Goal: Transaction & Acquisition: Obtain resource

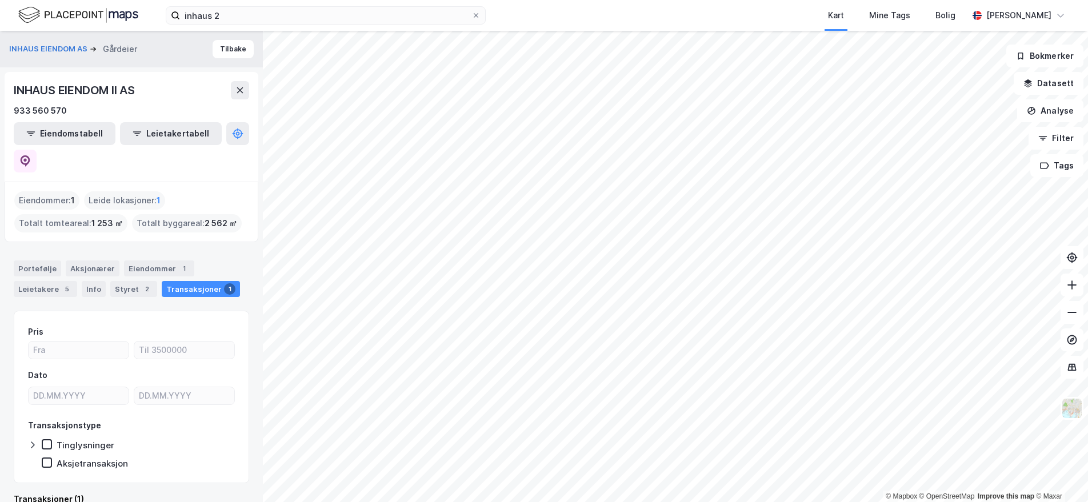
click at [106, 217] on span "1 253 ㎡" at bounding box center [106, 224] width 31 height 14
click at [206, 217] on span "2 562 ㎡" at bounding box center [221, 224] width 33 height 14
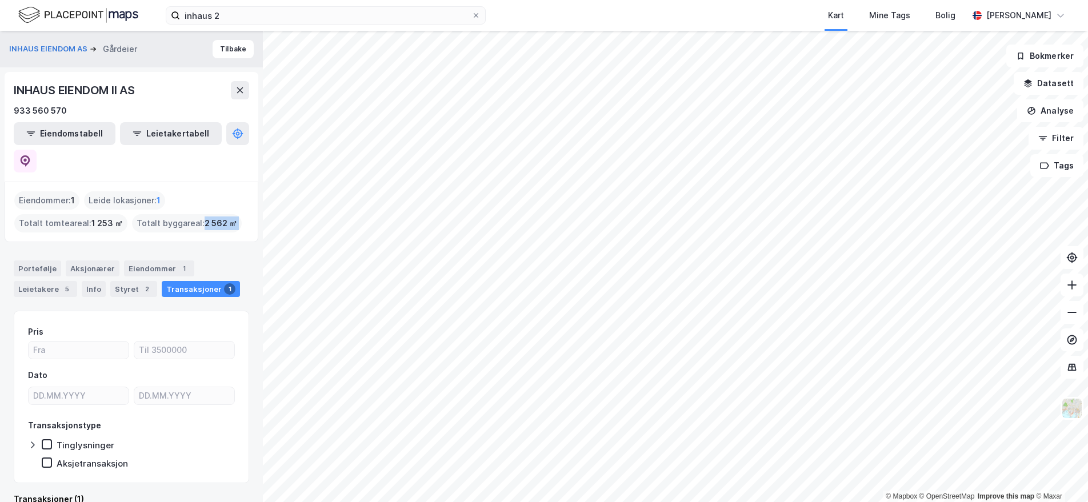
click at [206, 217] on span "2 562 ㎡" at bounding box center [221, 224] width 33 height 14
click at [216, 217] on span "2 562 ㎡" at bounding box center [221, 224] width 33 height 14
click at [115, 217] on span "1 253 ㎡" at bounding box center [106, 224] width 31 height 14
click at [117, 217] on span "1 253 ㎡" at bounding box center [106, 224] width 31 height 14
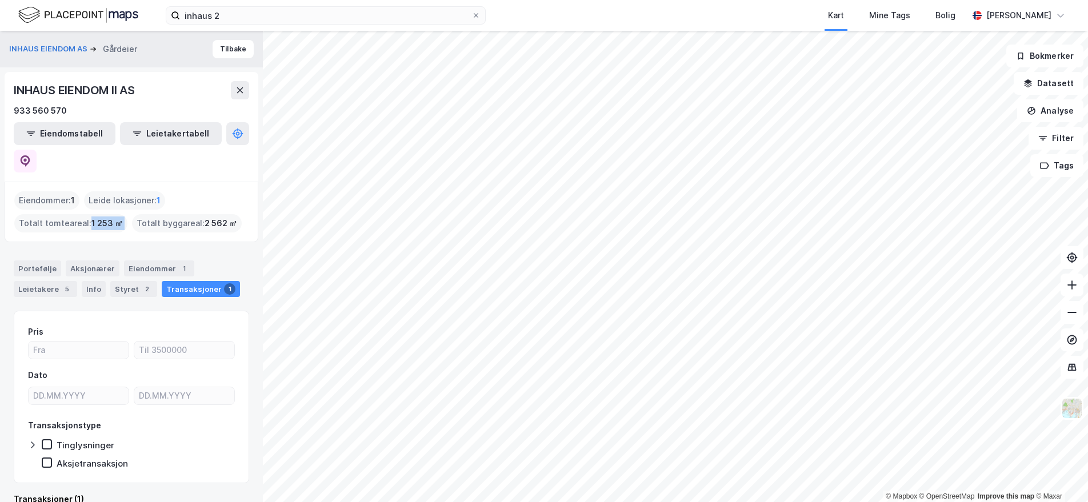
click at [103, 217] on span "1 253 ㎡" at bounding box center [106, 224] width 31 height 14
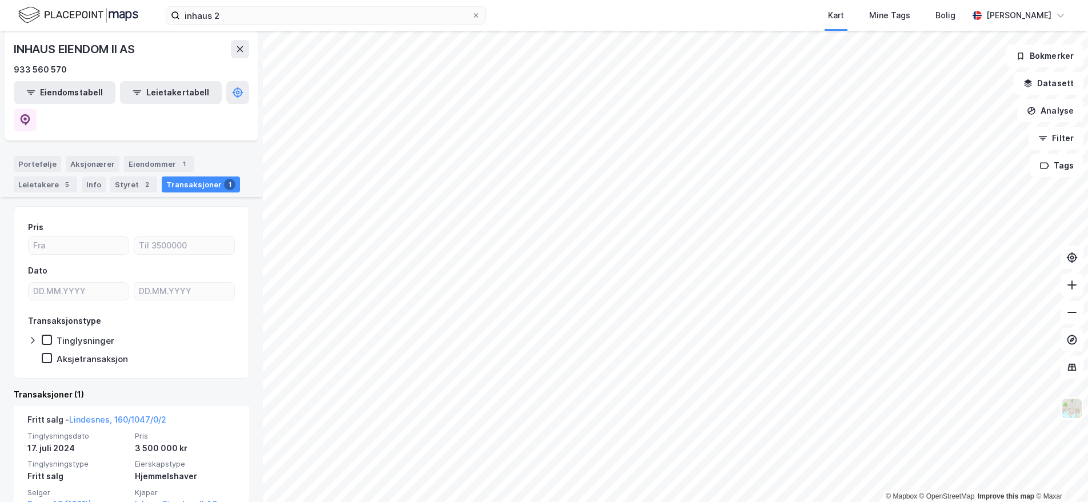
scroll to position [121, 0]
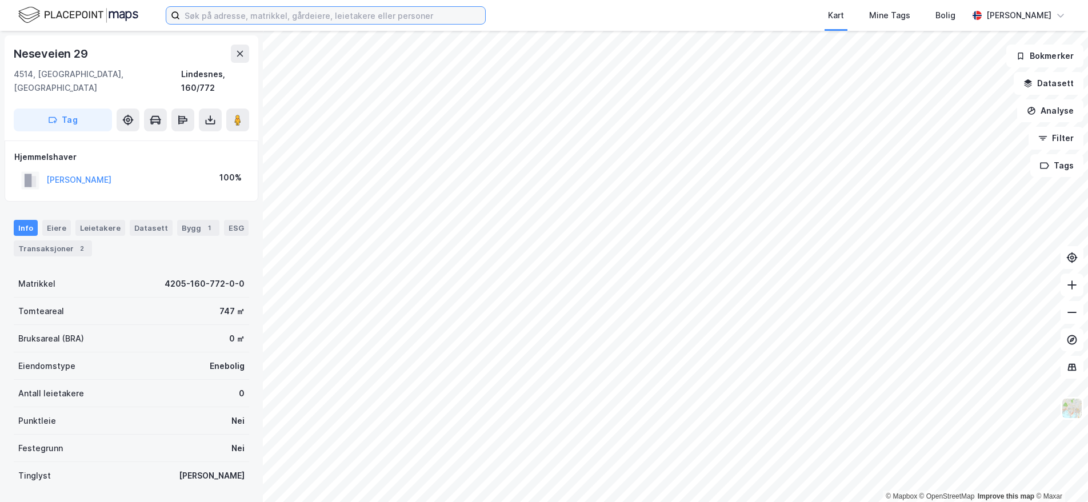
click at [213, 11] on input at bounding box center [332, 15] width 305 height 17
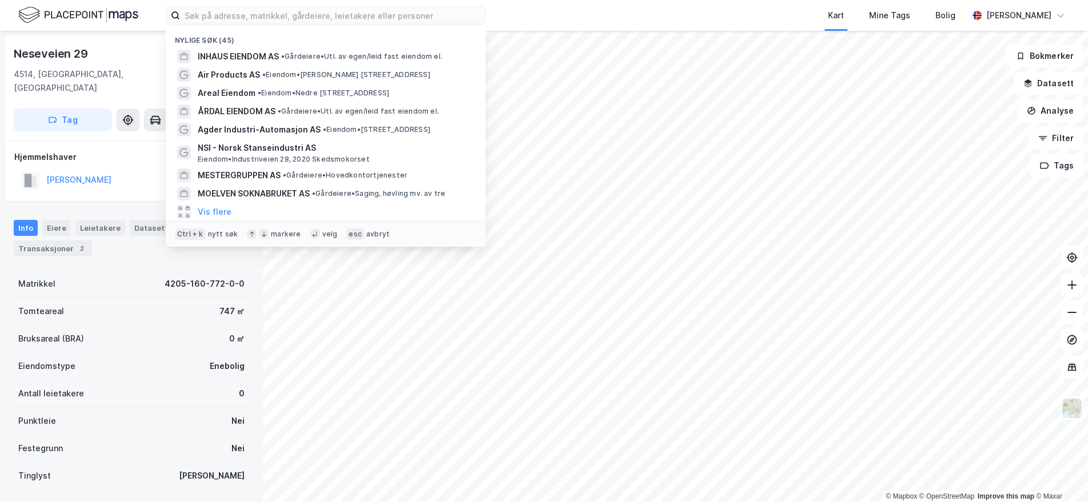
click at [158, 46] on div "Neseveien 29" at bounding box center [131, 54] width 235 height 18
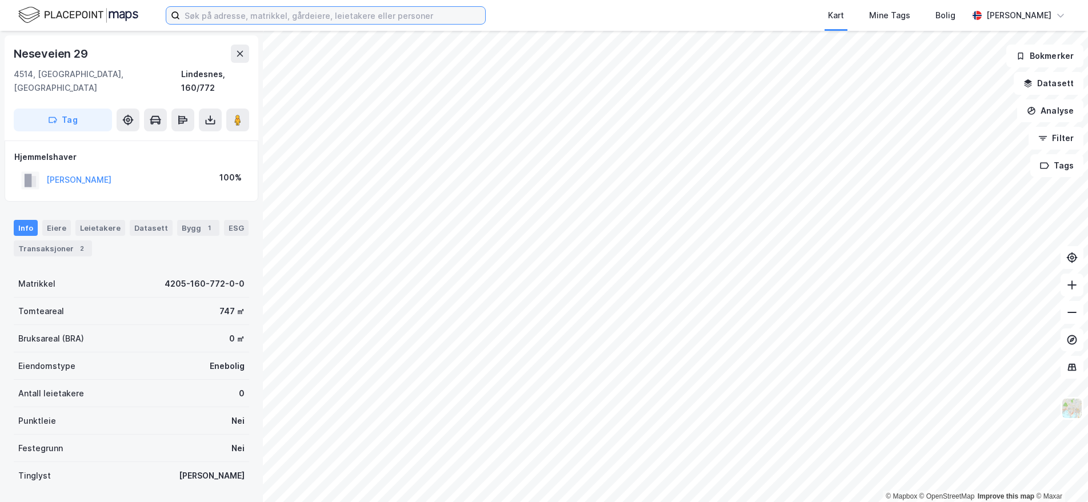
click at [253, 21] on input at bounding box center [332, 15] width 305 height 17
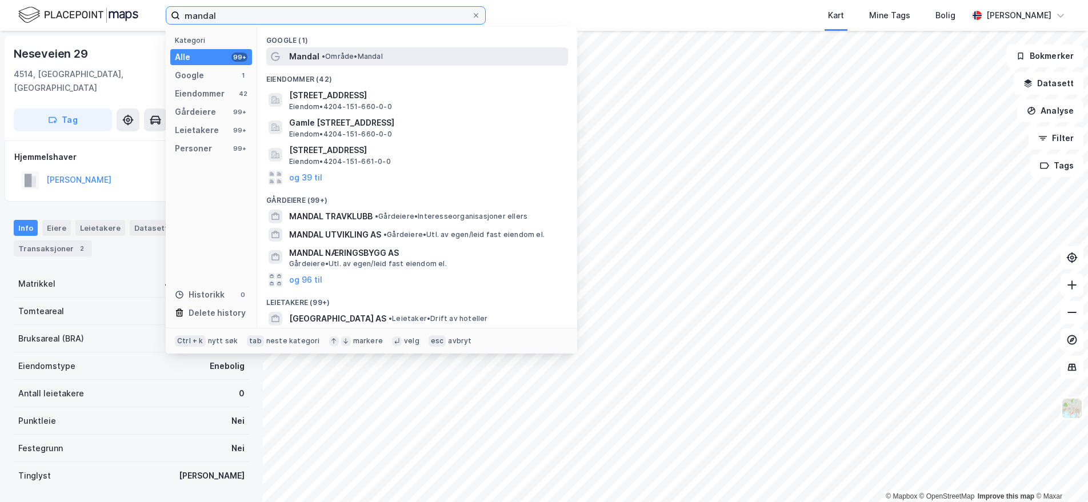
type input "mandal"
click at [349, 54] on span "• Område • [GEOGRAPHIC_DATA]" at bounding box center [352, 56] width 61 height 9
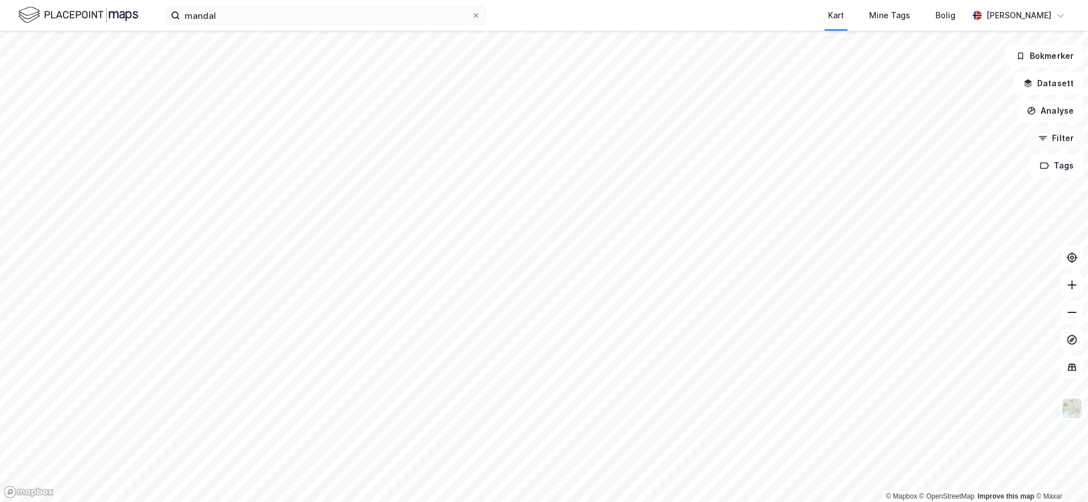
click at [1054, 141] on button "Filter" at bounding box center [1055, 138] width 55 height 23
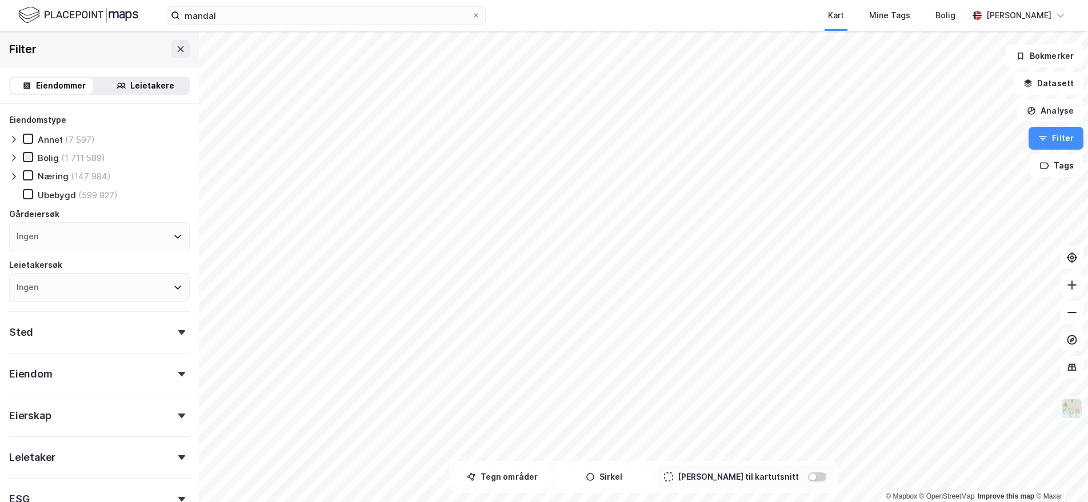
click at [28, 160] on icon at bounding box center [28, 157] width 8 height 8
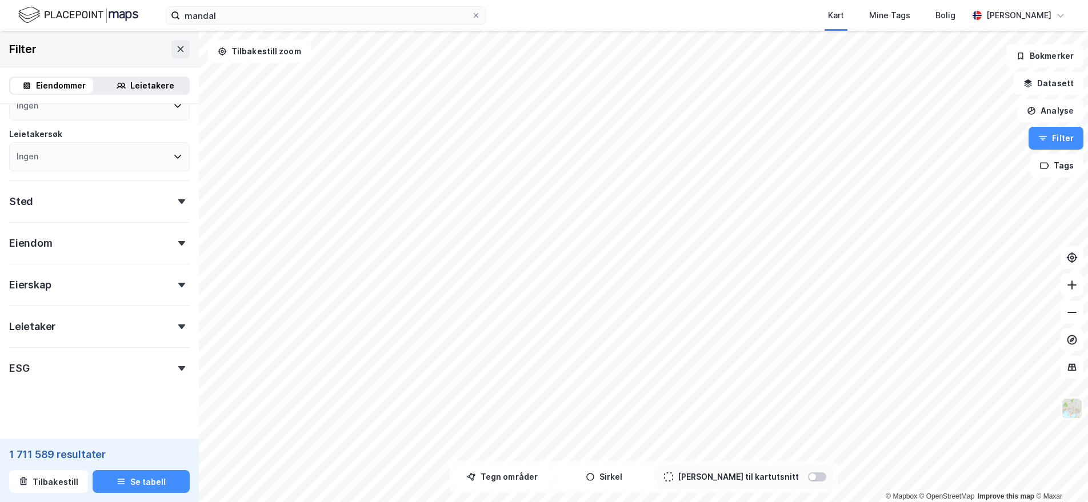
scroll to position [138, 0]
click at [85, 275] on div "Eierskap" at bounding box center [99, 273] width 181 height 33
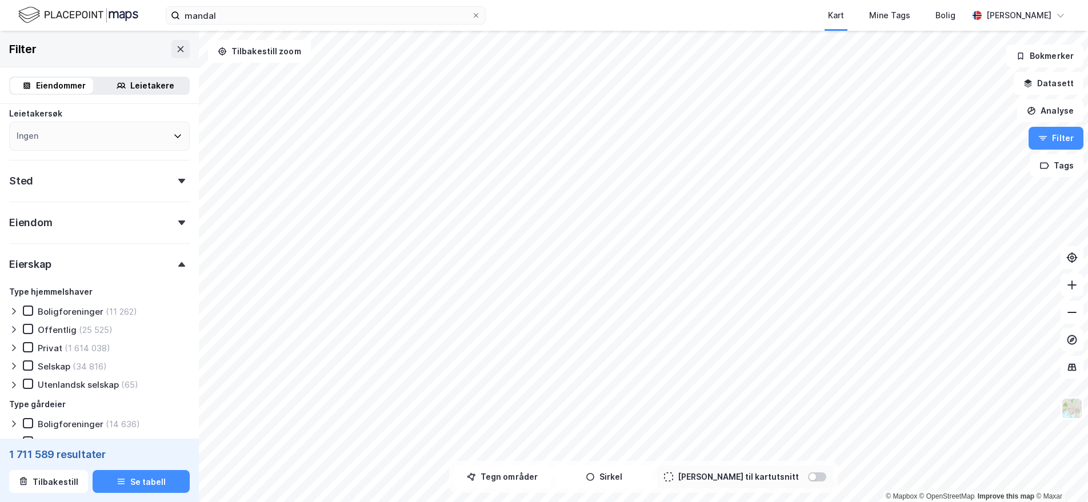
scroll to position [195, 0]
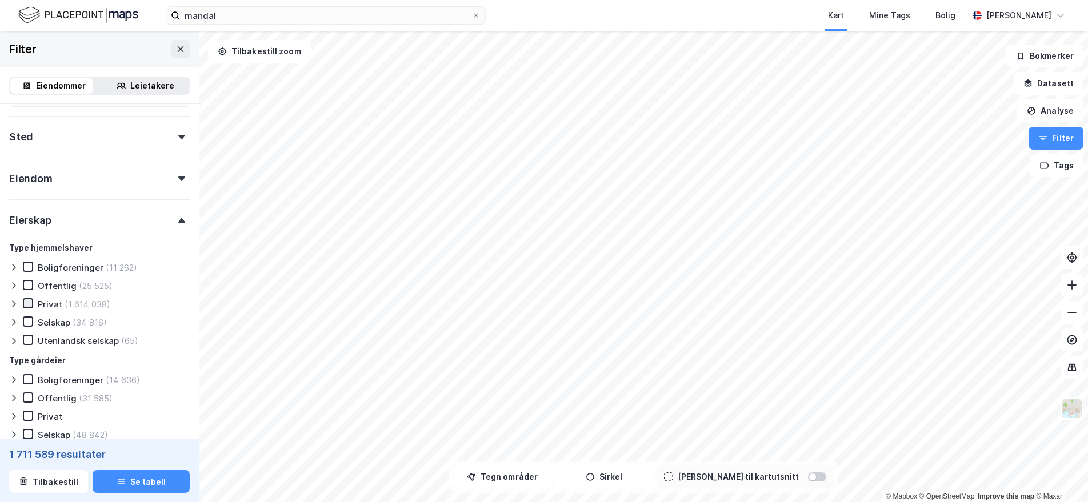
click at [29, 305] on icon at bounding box center [28, 303] width 8 height 8
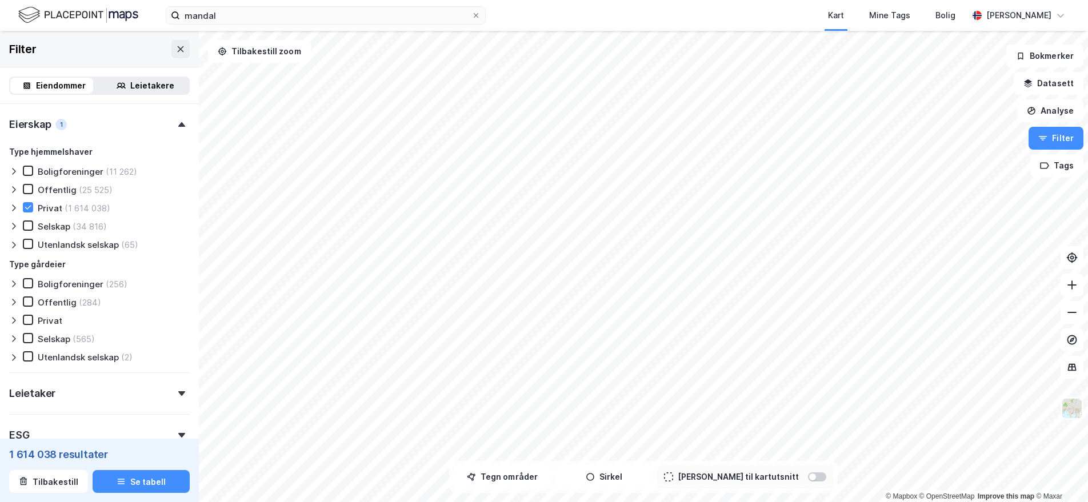
scroll to position [310, 0]
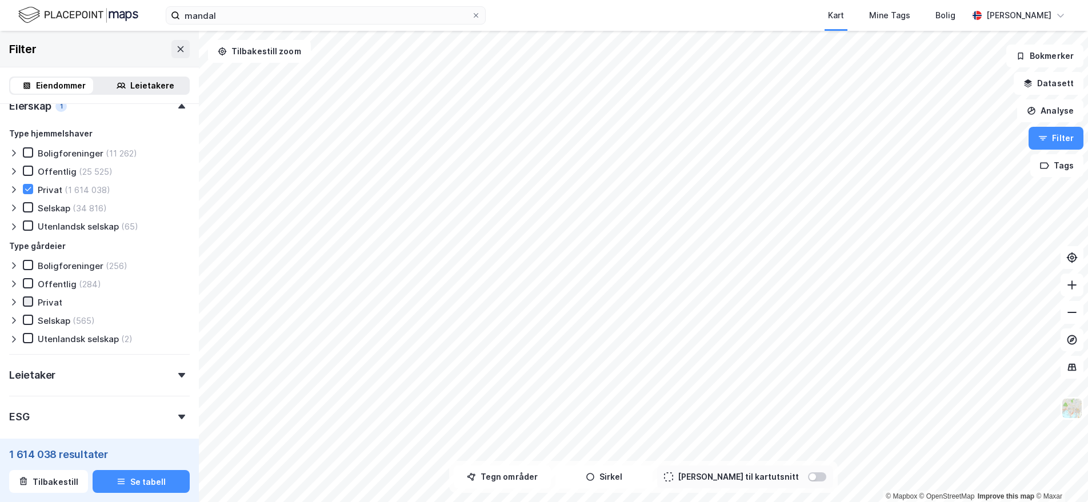
click at [29, 303] on icon at bounding box center [28, 302] width 8 height 8
click at [27, 303] on icon at bounding box center [28, 301] width 6 height 4
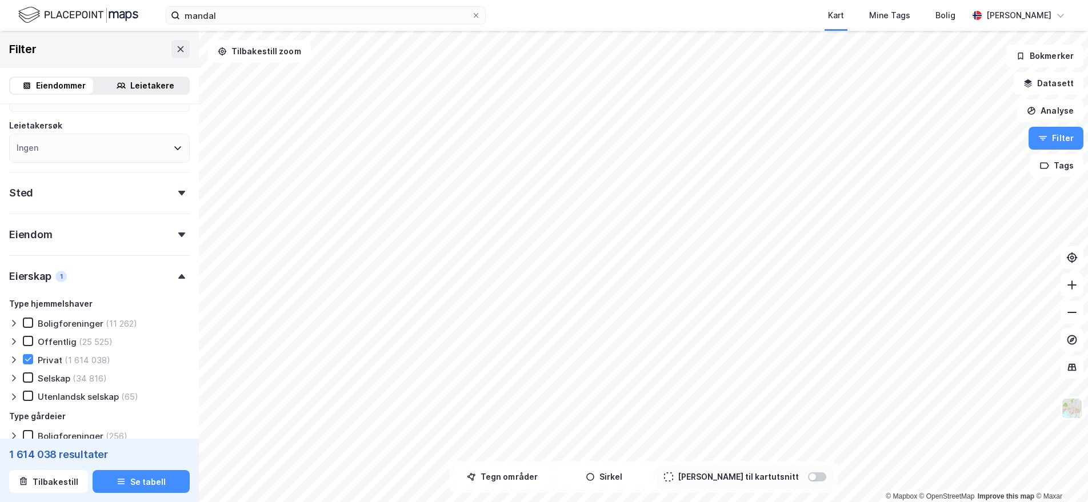
scroll to position [138, 0]
click at [107, 198] on div "Sted" at bounding box center [99, 189] width 181 height 33
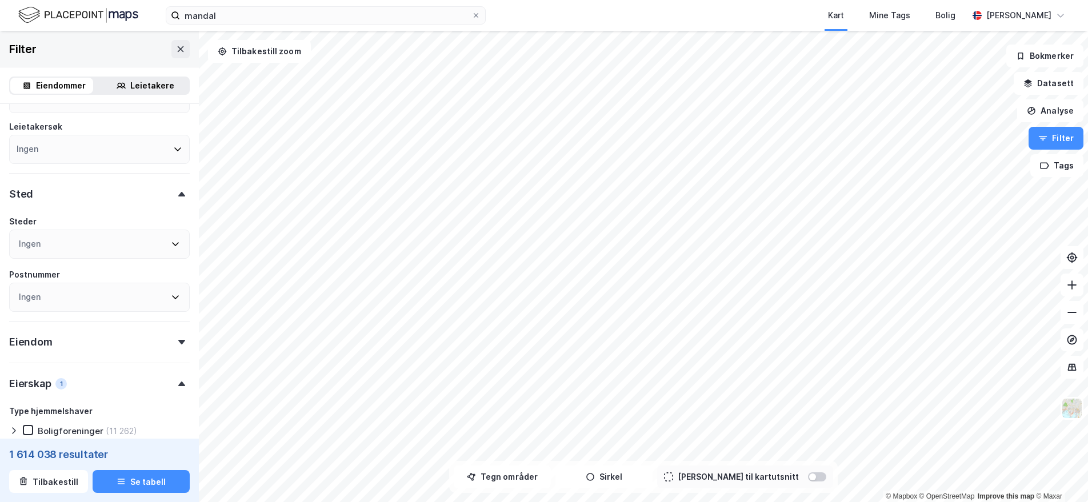
click at [108, 195] on div "Sted" at bounding box center [99, 189] width 181 height 33
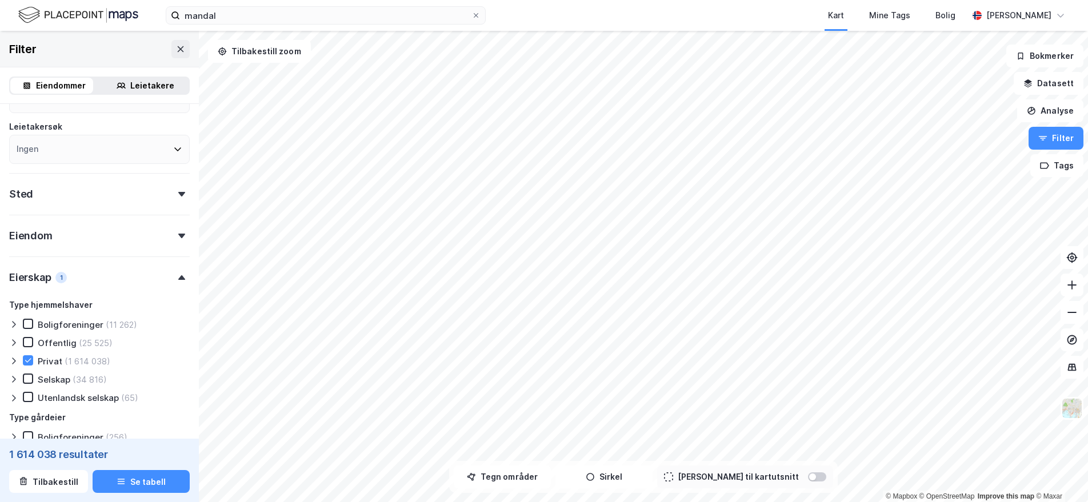
click at [110, 195] on div "Sted" at bounding box center [99, 189] width 181 height 33
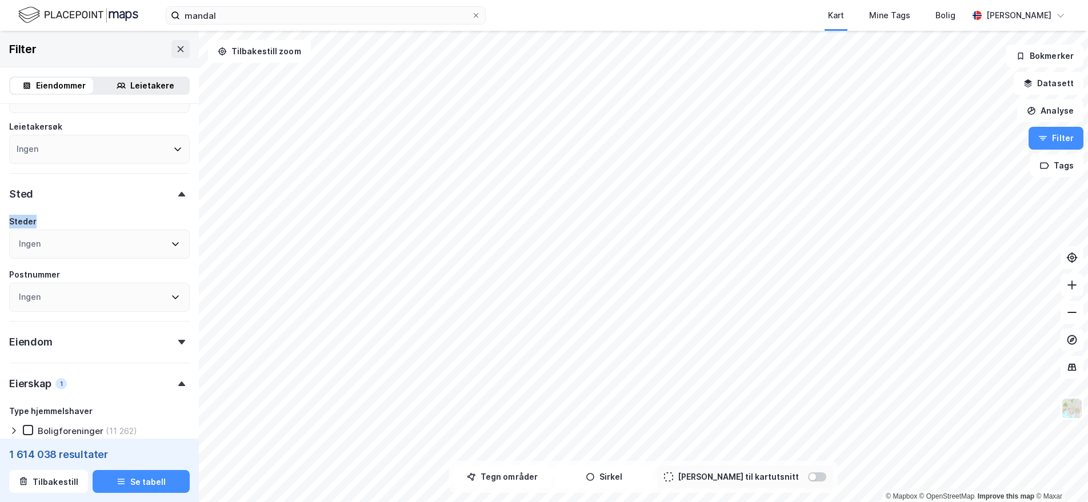
click at [110, 195] on div "Sted" at bounding box center [99, 189] width 181 height 33
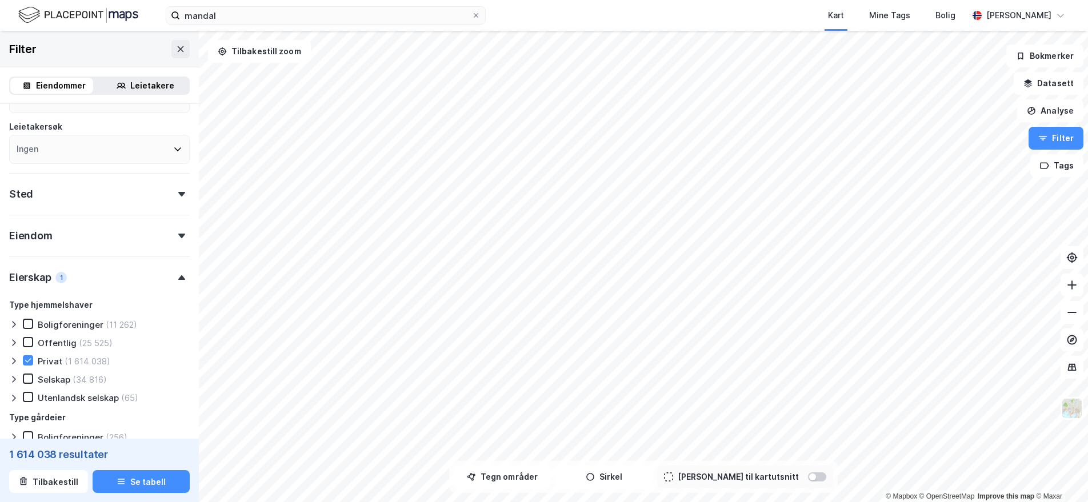
click at [126, 241] on div "Eiendom" at bounding box center [99, 231] width 181 height 33
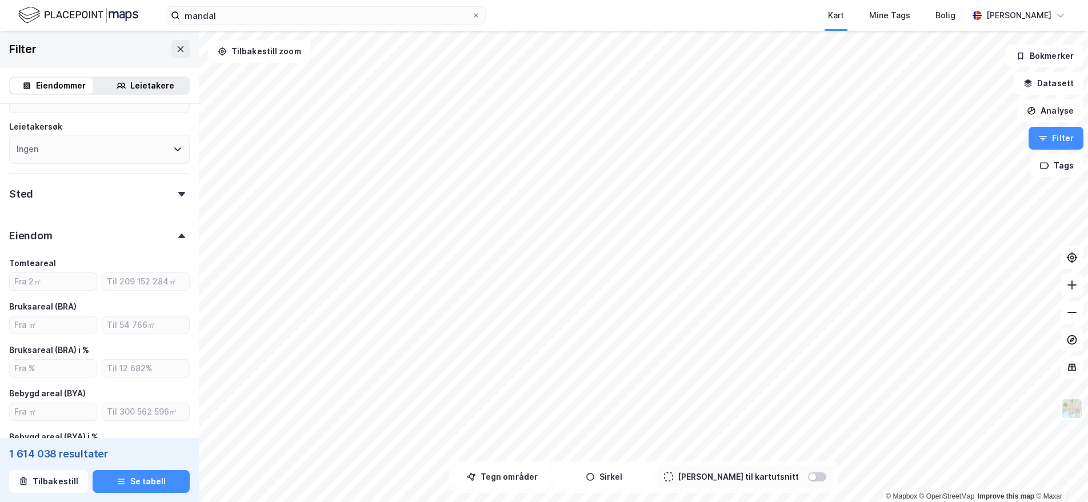
click at [123, 234] on div "Eiendom" at bounding box center [99, 231] width 181 height 33
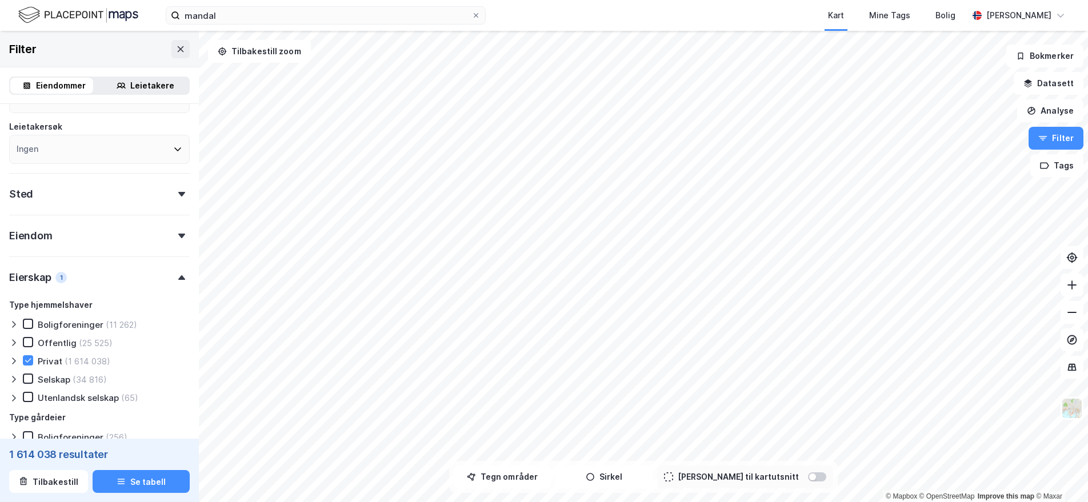
click at [158, 278] on div "Eierskap 1" at bounding box center [99, 273] width 181 height 33
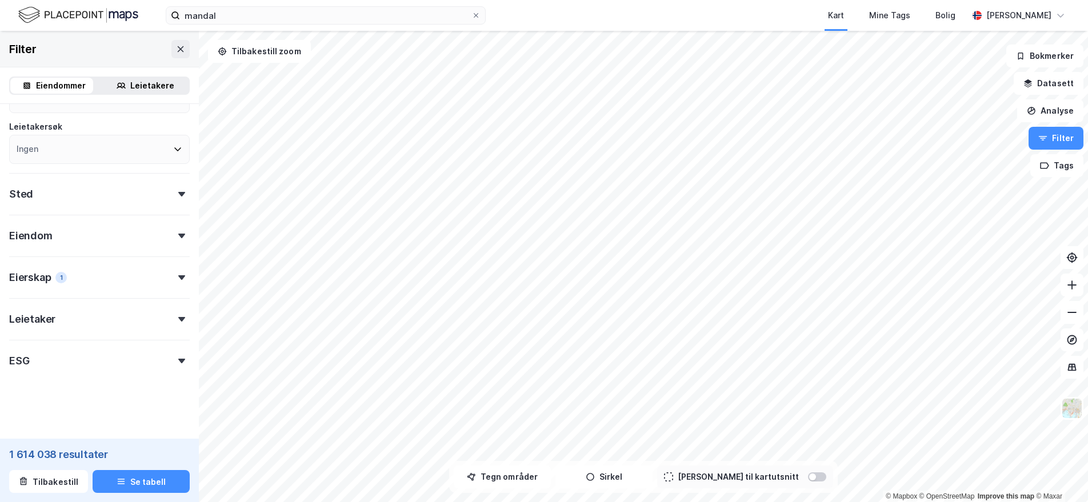
click at [90, 194] on div "Sted" at bounding box center [99, 189] width 181 height 33
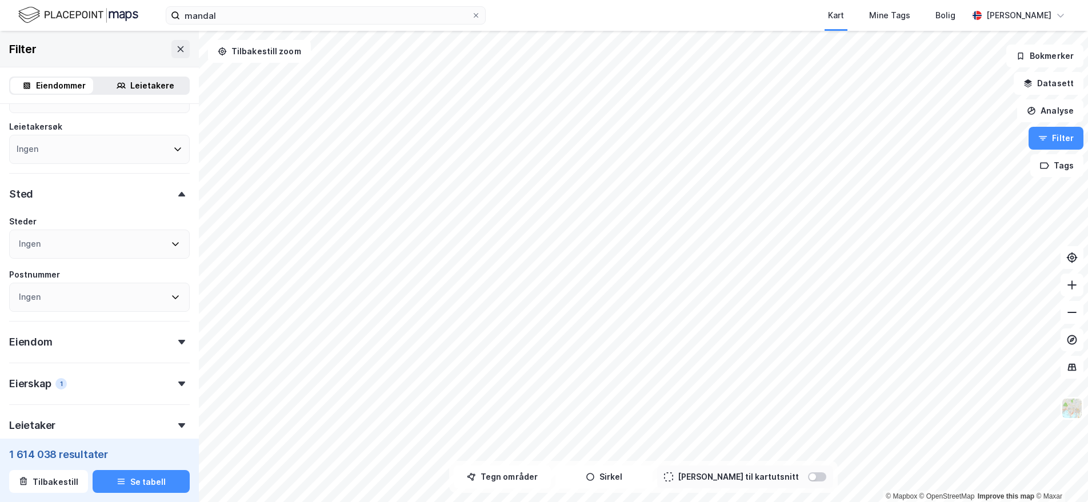
click at [85, 244] on div "Ingen" at bounding box center [99, 244] width 181 height 29
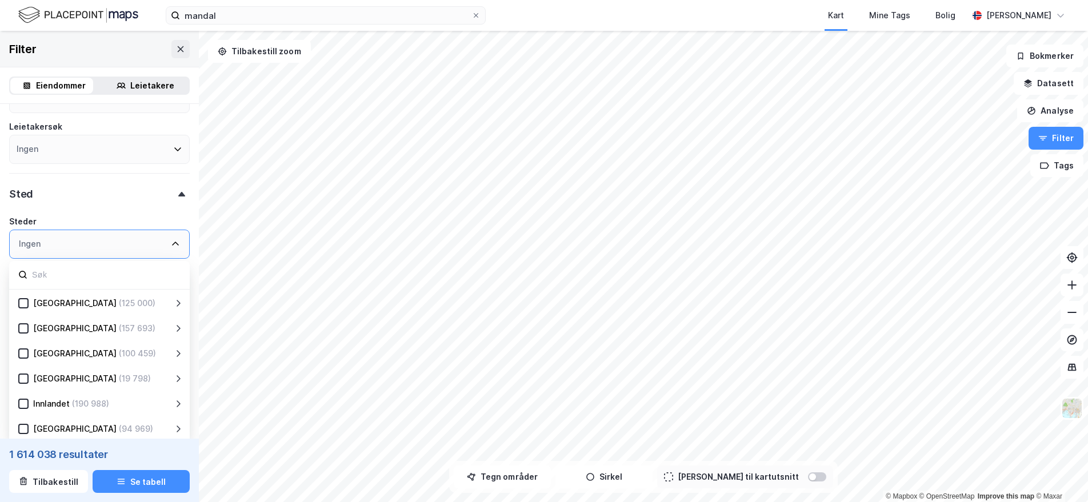
click at [82, 245] on div "Ingen" at bounding box center [99, 244] width 181 height 29
click at [76, 204] on div "Sted" at bounding box center [99, 189] width 181 height 33
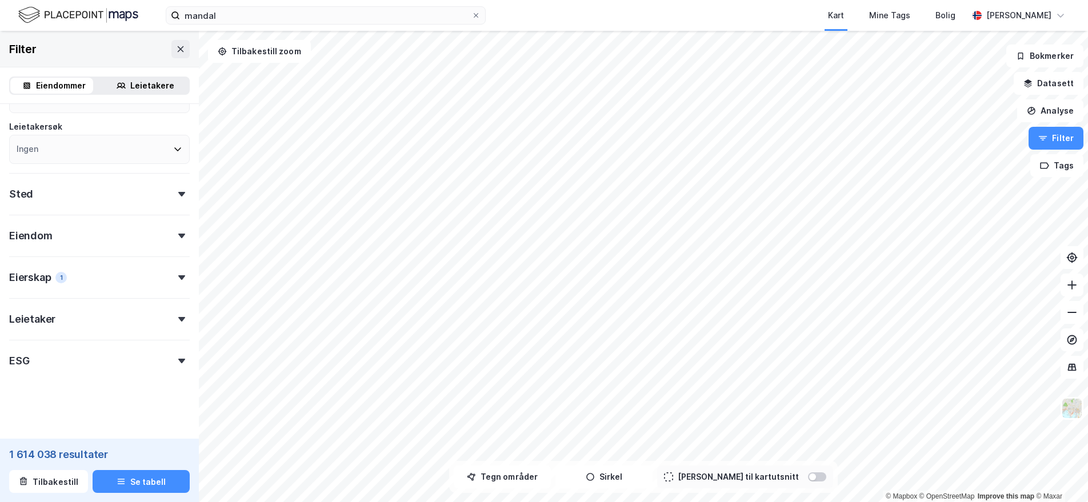
click at [85, 206] on div "Eiendomstype Annet (1 094) [PERSON_NAME] (1 614 038) Næring (76 914) [GEOGRAPHI…" at bounding box center [99, 174] width 181 height 398
click at [75, 186] on div "Sted" at bounding box center [99, 189] width 181 height 33
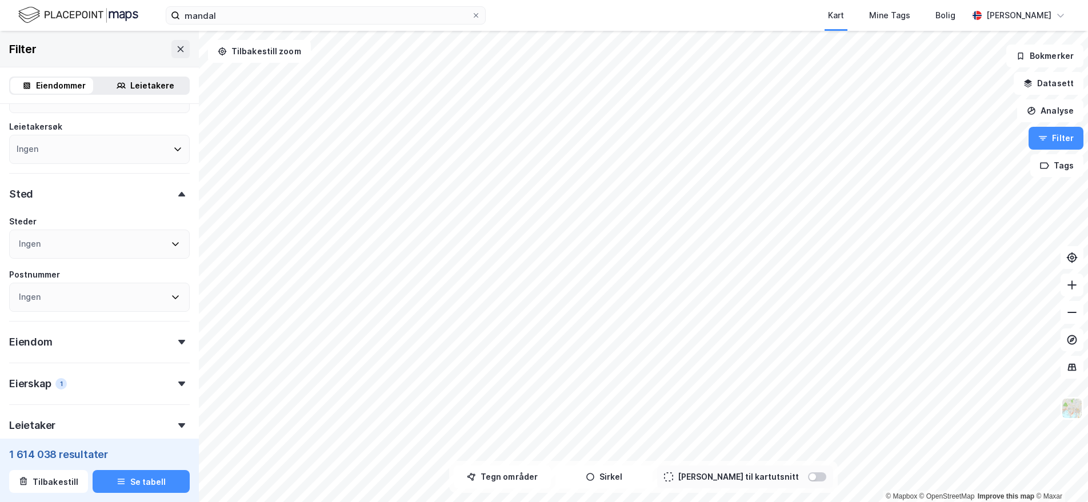
click at [81, 298] on div "Ingen" at bounding box center [99, 297] width 181 height 29
type input "4514"
click at [34, 381] on icon at bounding box center [37, 382] width 8 height 8
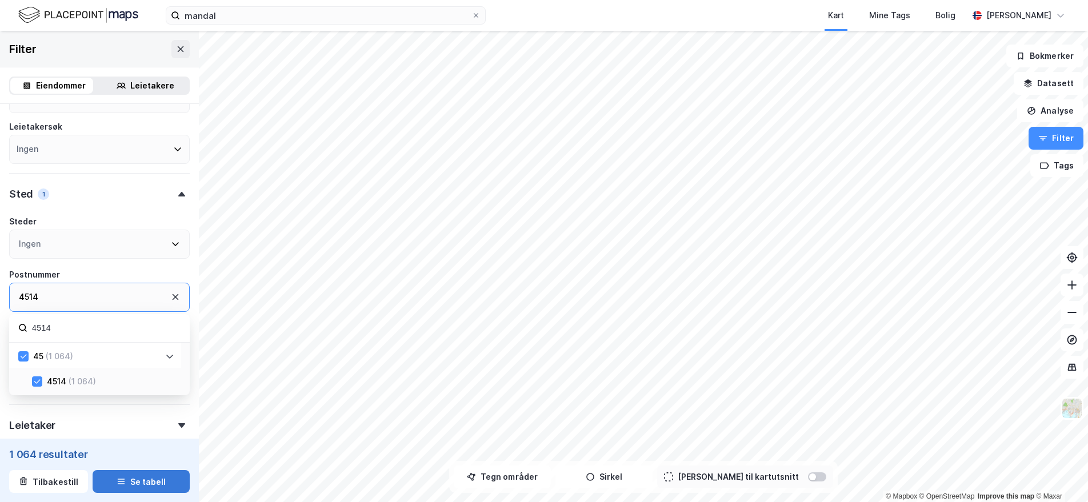
click at [147, 478] on button "Se tabell" at bounding box center [141, 481] width 97 height 23
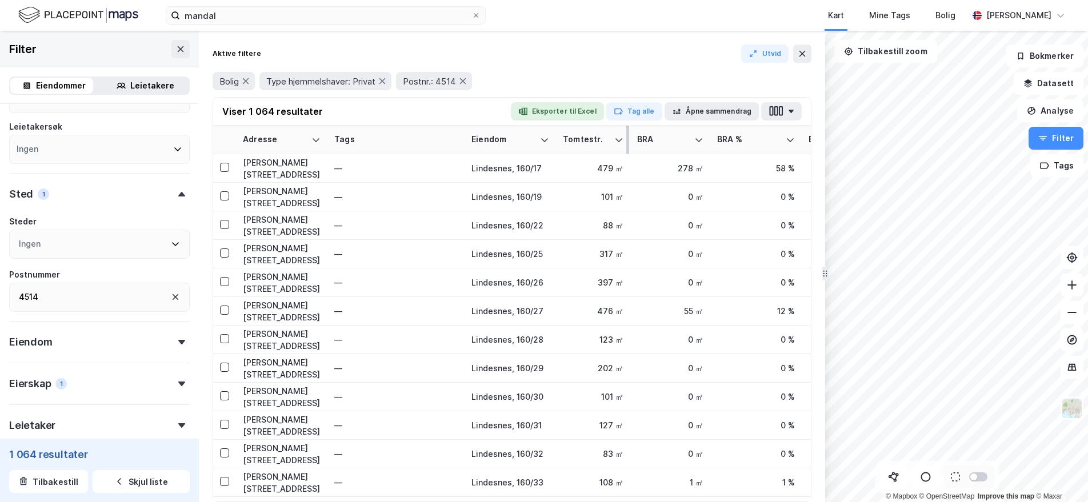
click at [594, 137] on div "Tomtestr." at bounding box center [586, 139] width 47 height 11
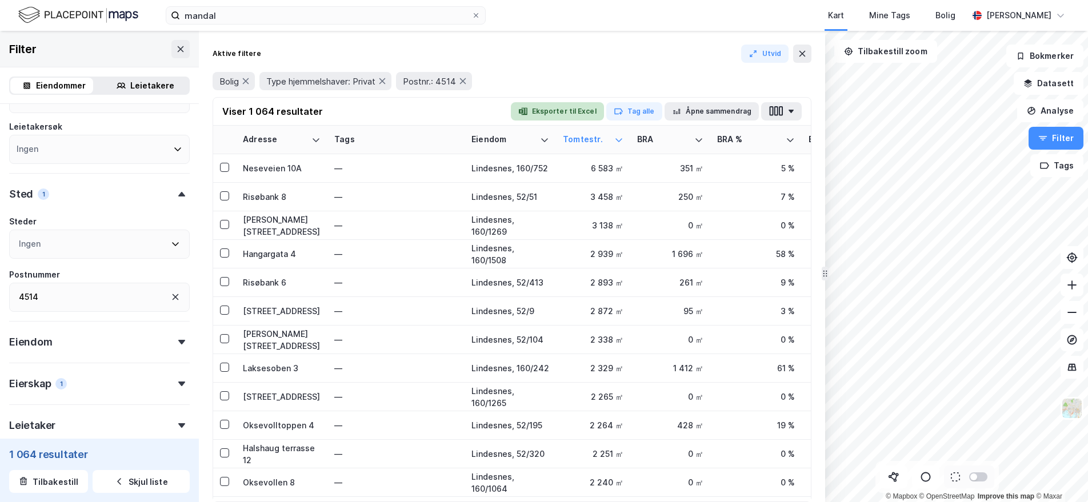
click at [568, 109] on button "Eksporter til Excel" at bounding box center [557, 111] width 93 height 18
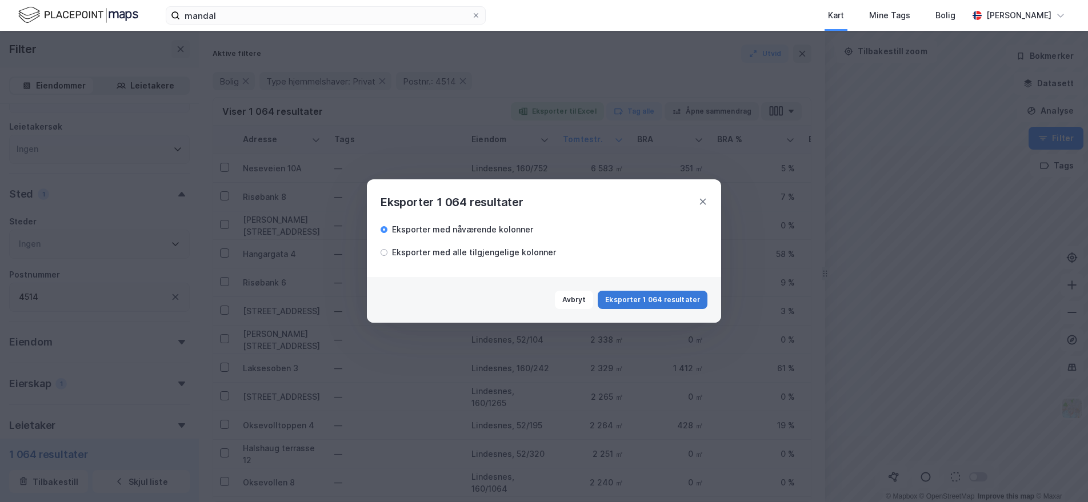
click at [663, 297] on button "Eksporter 1 064 resultater" at bounding box center [653, 300] width 110 height 18
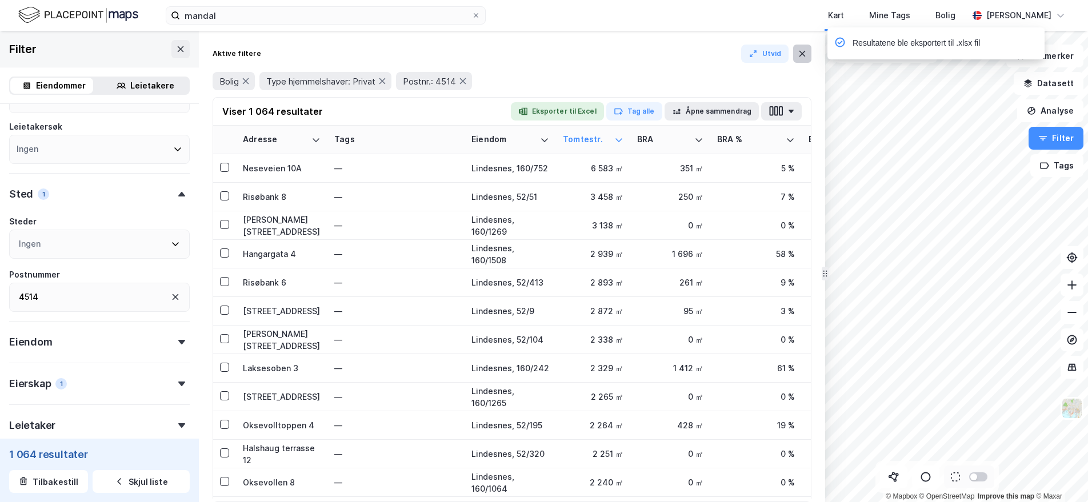
click at [806, 53] on button at bounding box center [802, 54] width 18 height 18
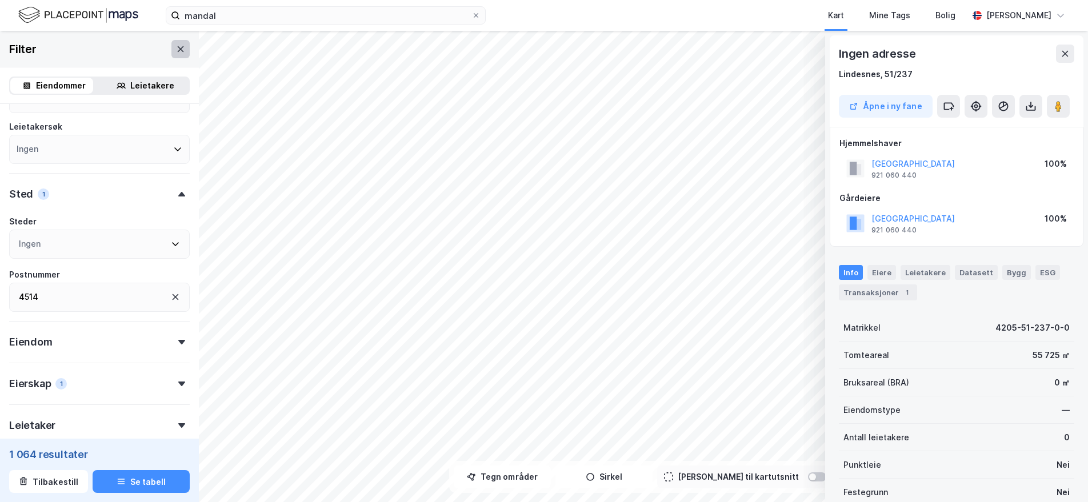
click at [178, 50] on icon at bounding box center [181, 49] width 6 height 6
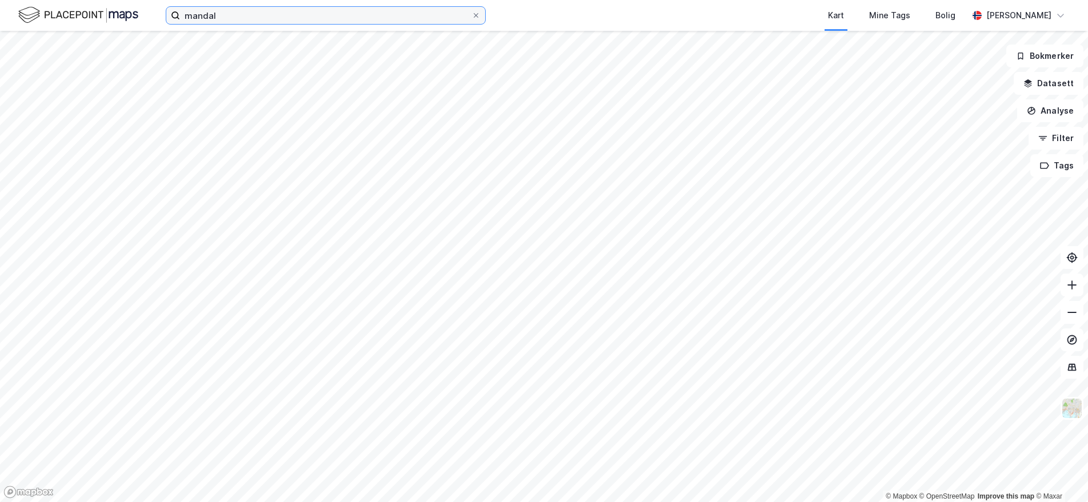
click at [287, 21] on input "mandal" at bounding box center [325, 15] width 291 height 17
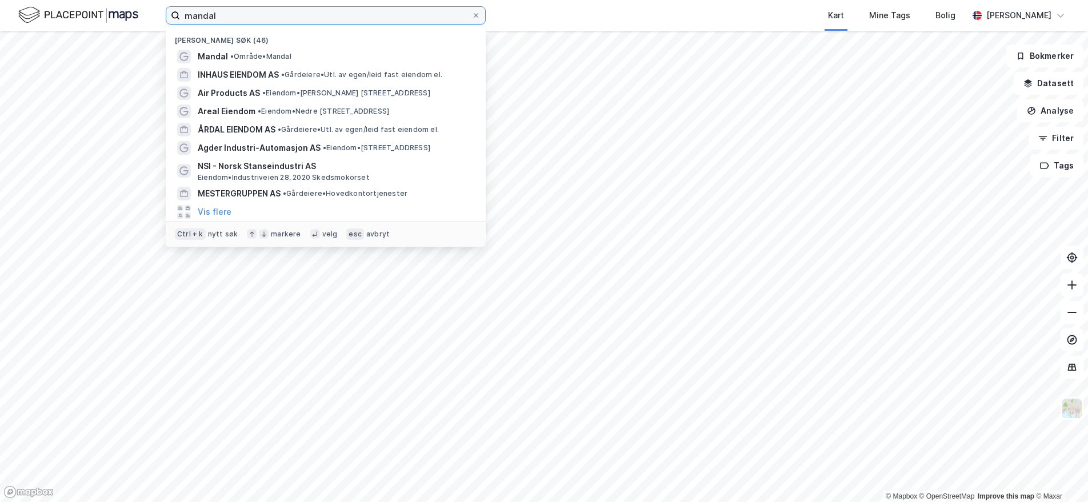
click at [287, 21] on input "mandal" at bounding box center [325, 15] width 291 height 17
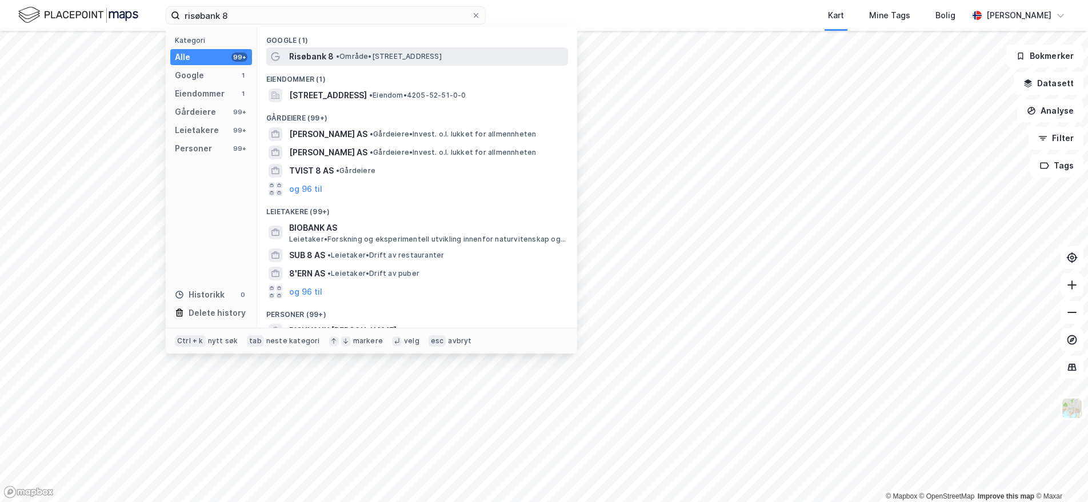
click at [307, 57] on span "Risøbank 8" at bounding box center [311, 57] width 45 height 14
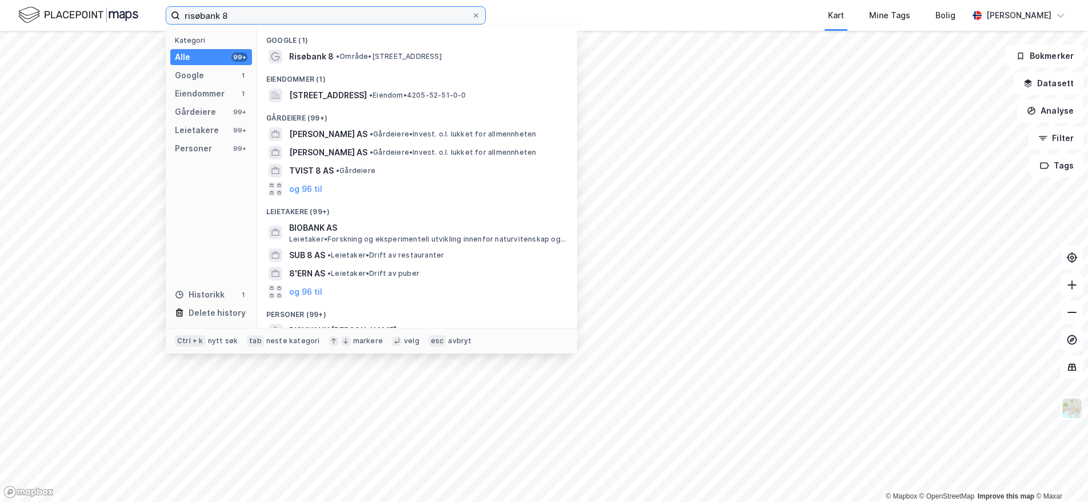
click at [245, 15] on input "risøbank 8" at bounding box center [325, 15] width 291 height 17
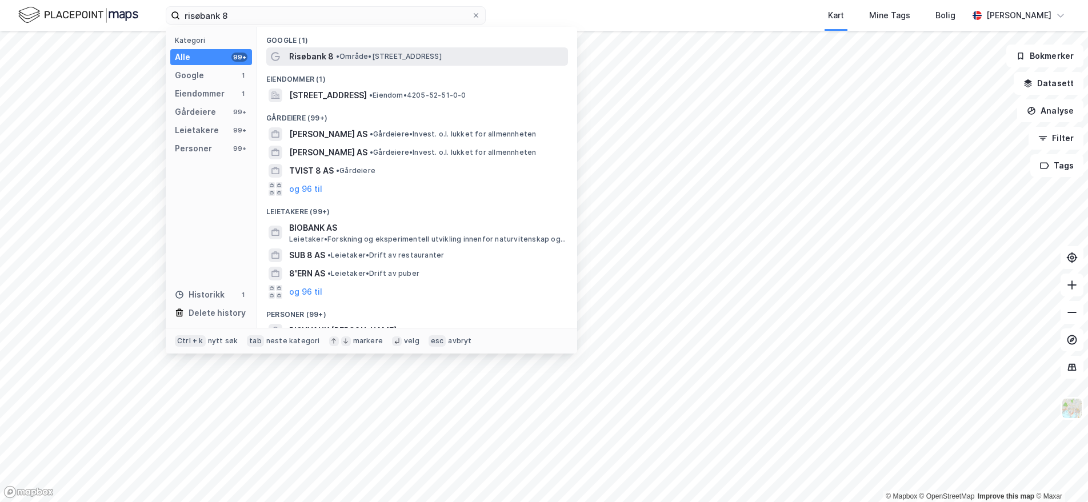
click at [316, 59] on span "Risøbank 8" at bounding box center [311, 57] width 45 height 14
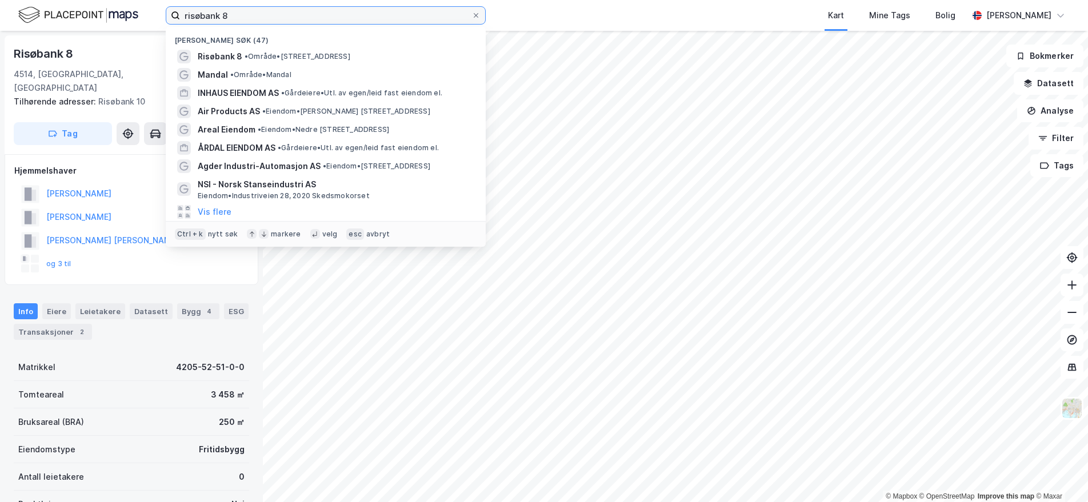
click at [397, 14] on input "risøbank 8" at bounding box center [325, 15] width 291 height 17
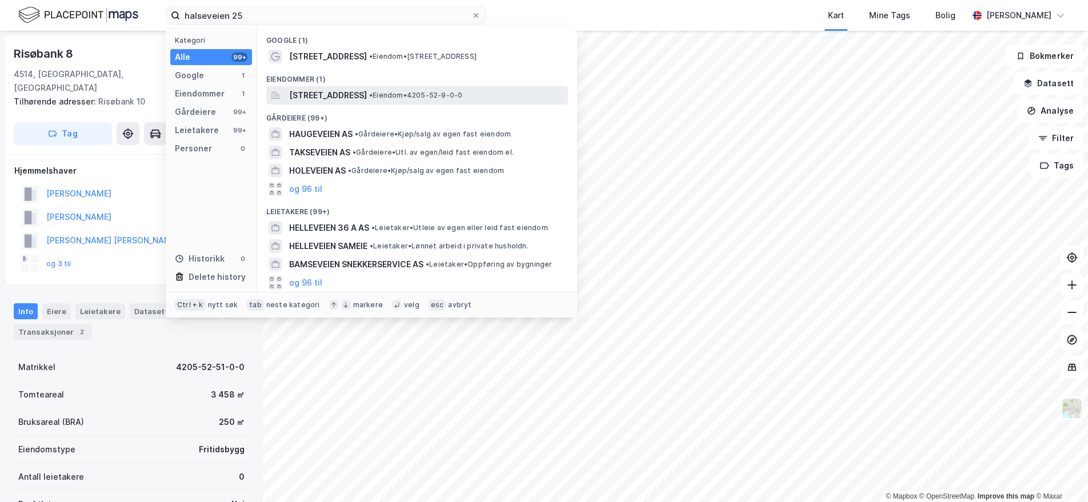
click at [367, 97] on span "[STREET_ADDRESS]" at bounding box center [328, 96] width 78 height 14
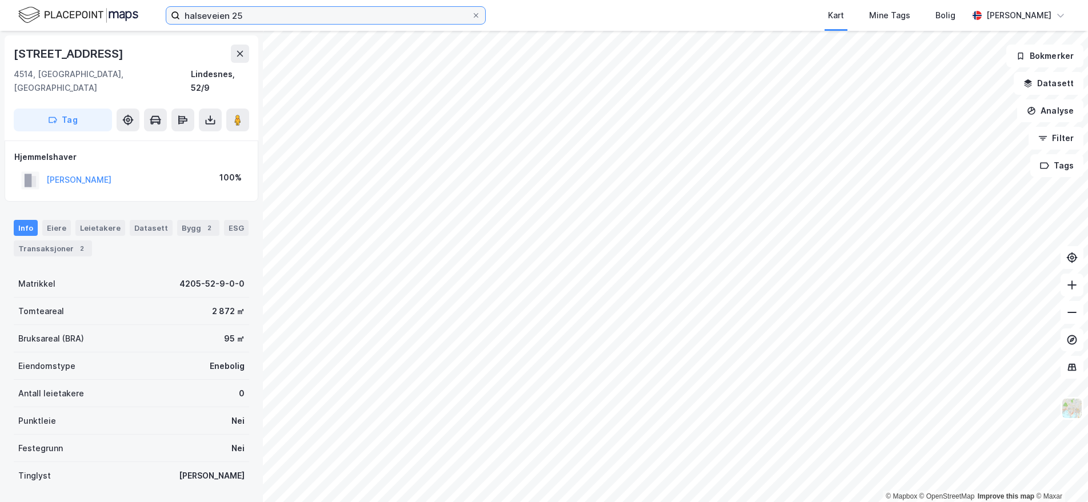
click at [296, 19] on input "halseveien 25" at bounding box center [325, 15] width 291 height 17
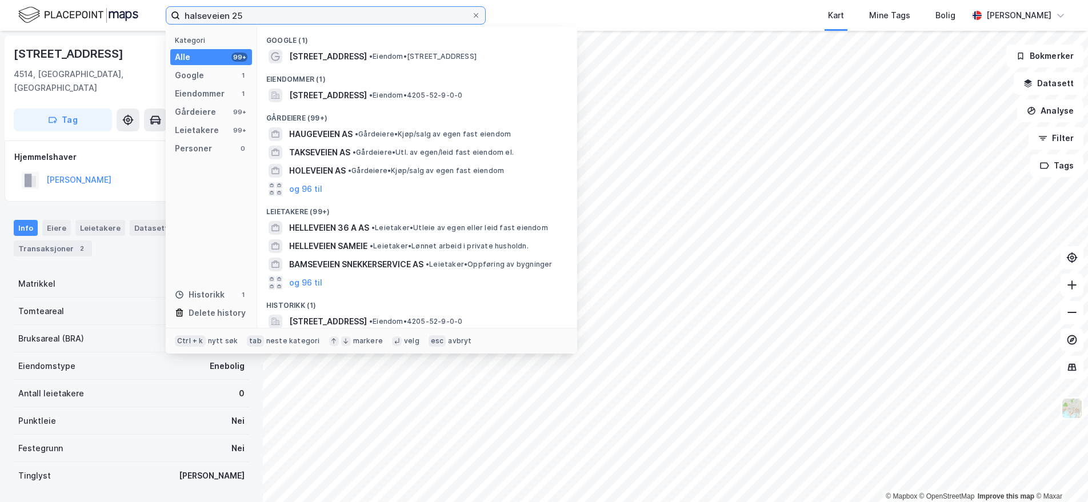
click at [266, 19] on input "halseveien 25" at bounding box center [325, 15] width 291 height 17
paste input "[PERSON_NAME][STREET_ADDRESS]"
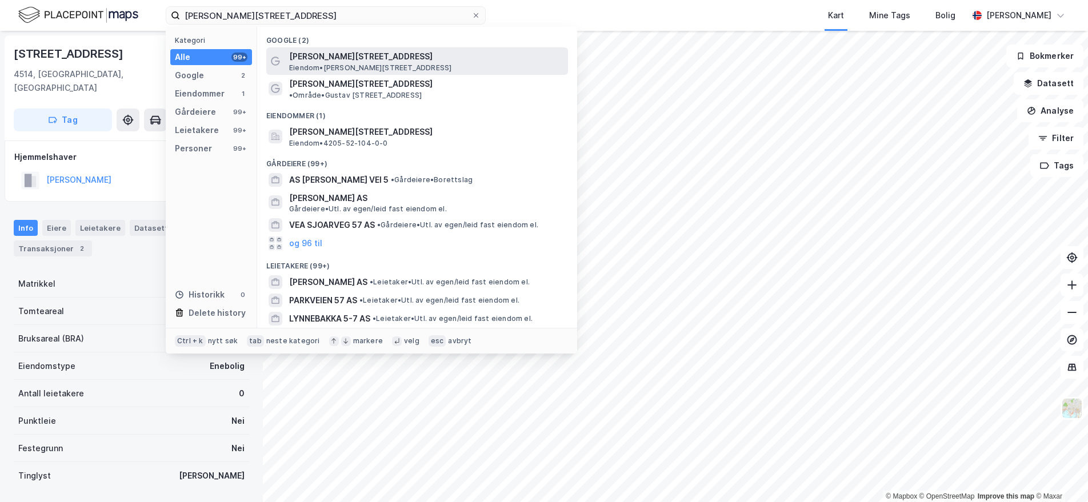
click at [338, 58] on span "[PERSON_NAME][STREET_ADDRESS]" at bounding box center [426, 57] width 274 height 14
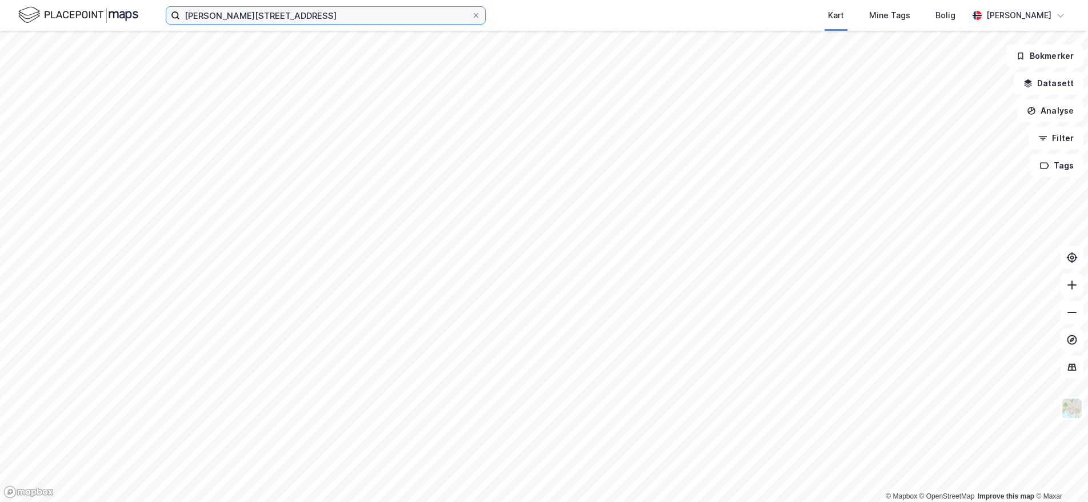
click at [279, 18] on input "[PERSON_NAME][STREET_ADDRESS]" at bounding box center [325, 15] width 291 height 17
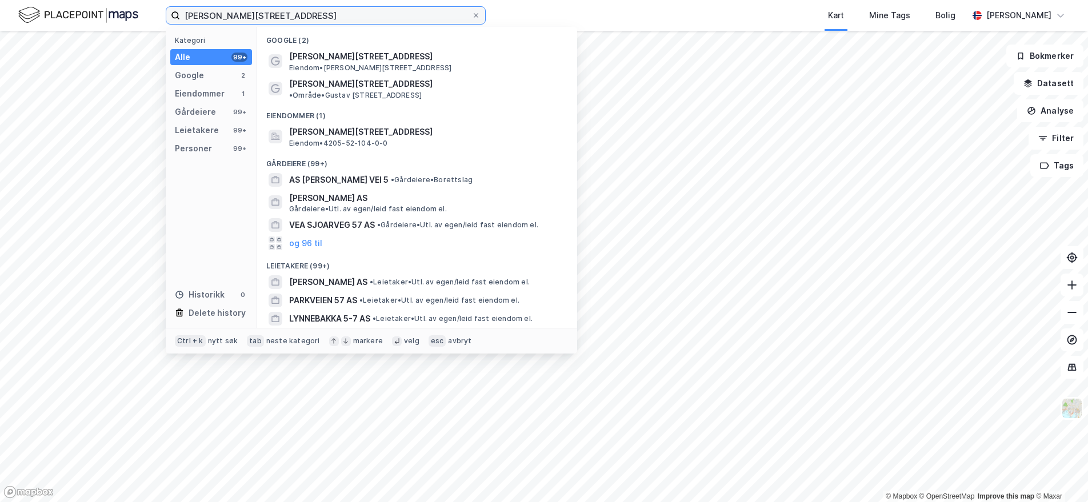
click at [279, 18] on input "[PERSON_NAME][STREET_ADDRESS]" at bounding box center [325, 15] width 291 height 17
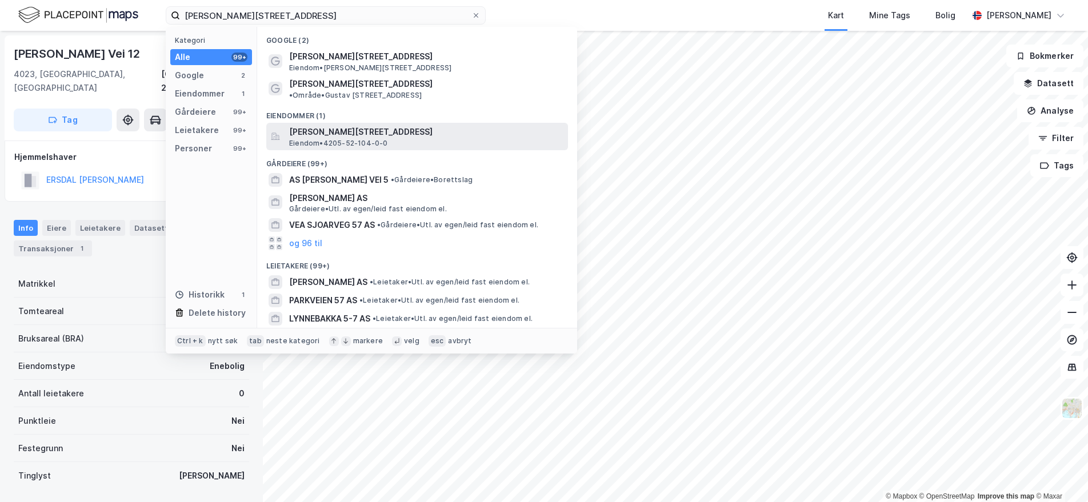
click at [386, 125] on span "[PERSON_NAME][STREET_ADDRESS]" at bounding box center [426, 132] width 274 height 14
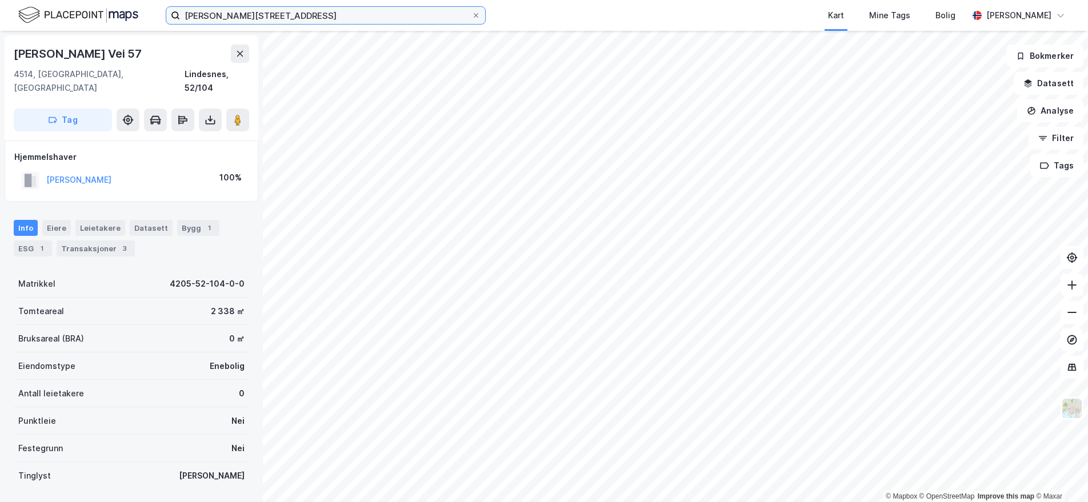
click at [322, 18] on input "[PERSON_NAME][STREET_ADDRESS]" at bounding box center [325, 15] width 291 height 17
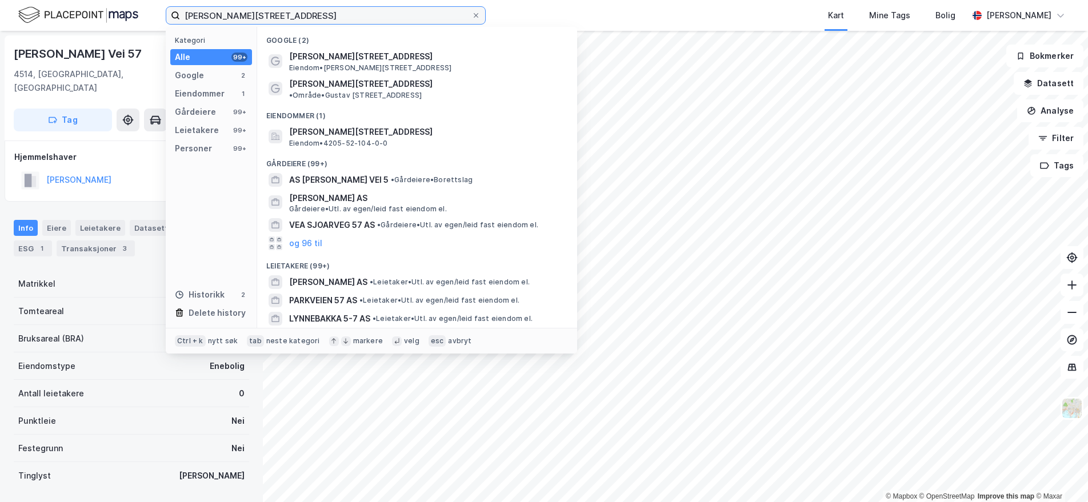
click at [322, 18] on input "[PERSON_NAME][STREET_ADDRESS]" at bounding box center [325, 15] width 291 height 17
paste input "[STREET_ADDRESS]"
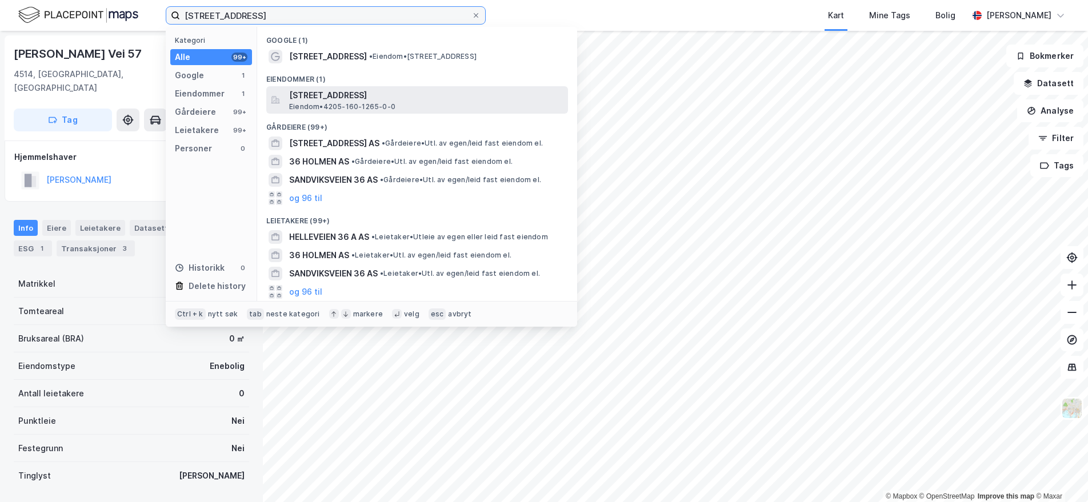
type input "[STREET_ADDRESS]"
click at [349, 99] on span "[STREET_ADDRESS]" at bounding box center [426, 96] width 274 height 14
